Goal: Transaction & Acquisition: Purchase product/service

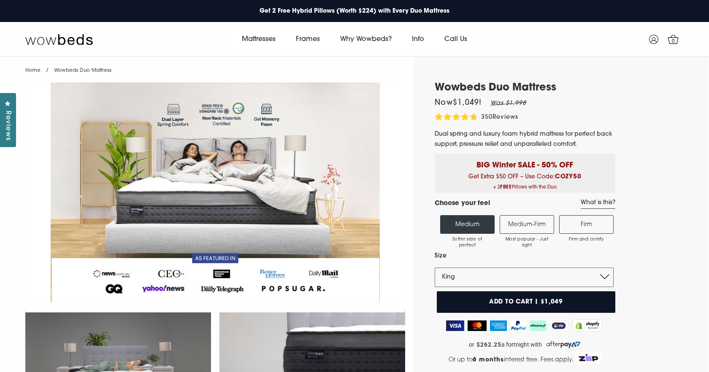
select select "King"
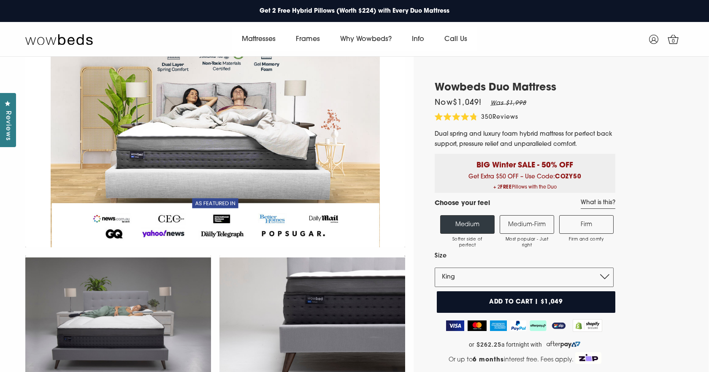
click at [402, 83] on img at bounding box center [215, 137] width 380 height 220
click at [470, 85] on h1 "Wowbeds Duo Mattress" at bounding box center [525, 88] width 181 height 12
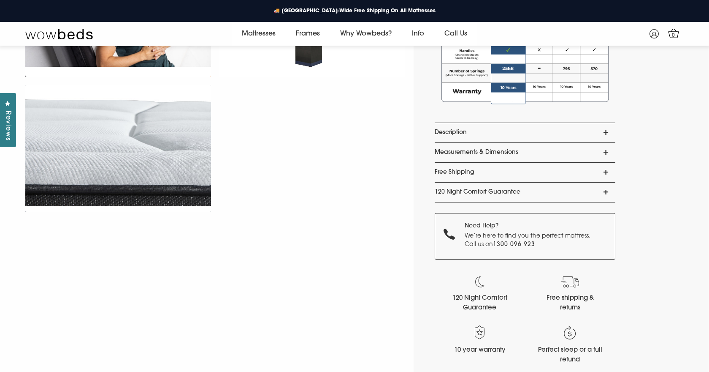
scroll to position [660, 0]
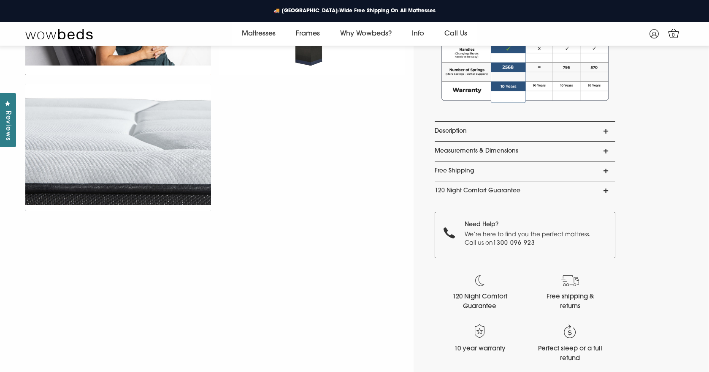
click at [449, 190] on link "120 Night Comfort Guarantee" at bounding box center [525, 190] width 181 height 19
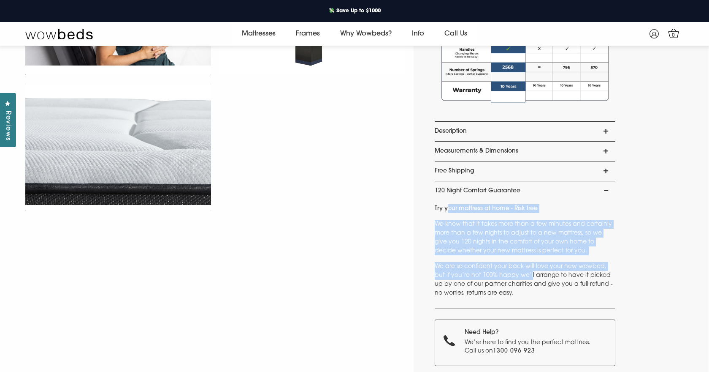
drag, startPoint x: 446, startPoint y: 208, endPoint x: 519, endPoint y: 272, distance: 96.9
click at [519, 272] on div "Try your mattress at home - Risk free We know that it takes more than a few min…" at bounding box center [525, 255] width 181 height 108
click at [519, 272] on p "We are so confident your back will love your new wowbed, but if you’re not 100%…" at bounding box center [525, 279] width 181 height 35
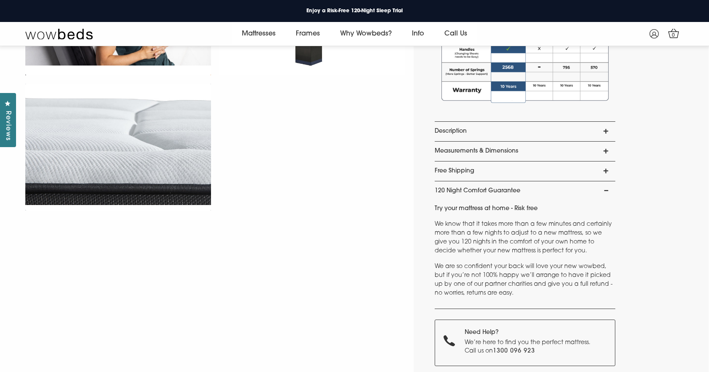
click at [488, 187] on link "120 Night Comfort Guarantee" at bounding box center [525, 190] width 181 height 19
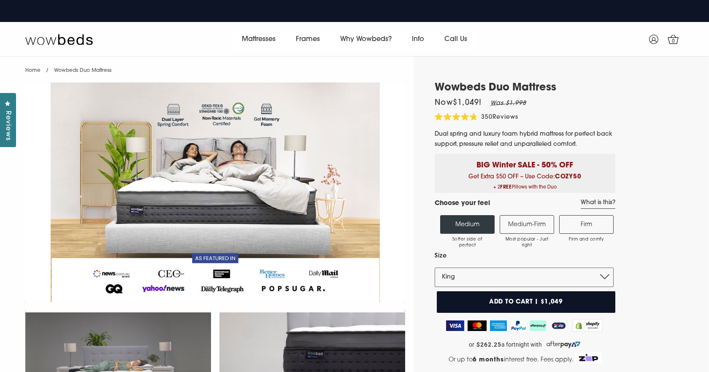
scroll to position [0, 0]
click at [467, 227] on label "Medium Softer side of perfect" at bounding box center [467, 224] width 54 height 19
click at [0, 0] on input "Medium Softer side of perfect" at bounding box center [0, 0] width 0 height 0
click at [518, 227] on label "Medium-Firm Most popular - Just right" at bounding box center [527, 224] width 54 height 19
click at [0, 0] on input "Medium-Firm Most popular - Just right" at bounding box center [0, 0] width 0 height 0
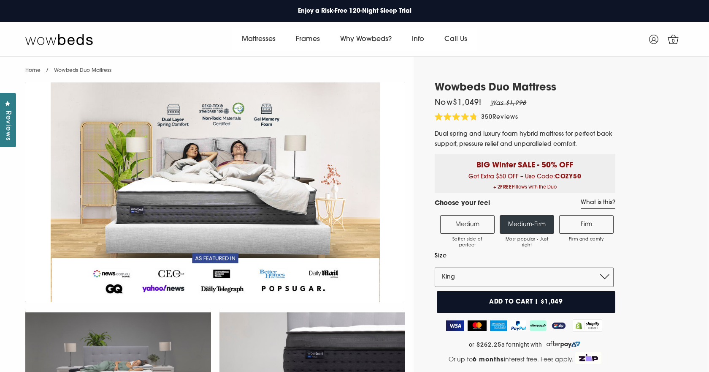
click at [581, 228] on label "Firm Firm and comfy" at bounding box center [586, 224] width 54 height 19
click at [0, 0] on input "Firm Firm and comfy" at bounding box center [0, 0] width 0 height 0
